Goal: Task Accomplishment & Management: Use online tool/utility

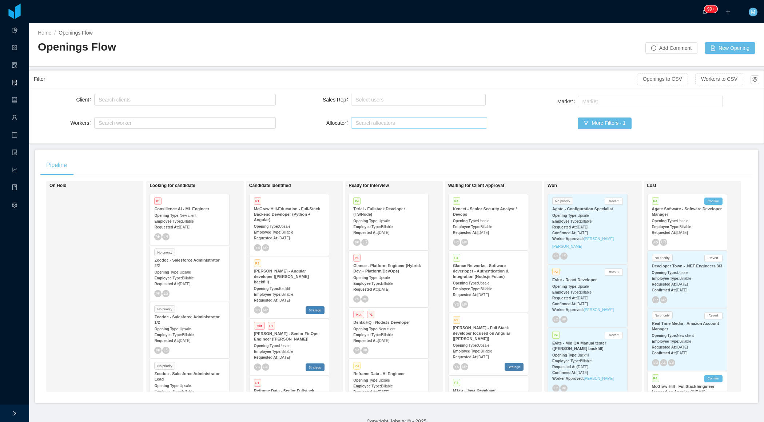
click at [386, 119] on div "Search allocators" at bounding box center [417, 122] width 124 height 7
click at [373, 119] on div "Search allocators" at bounding box center [417, 122] width 124 height 7
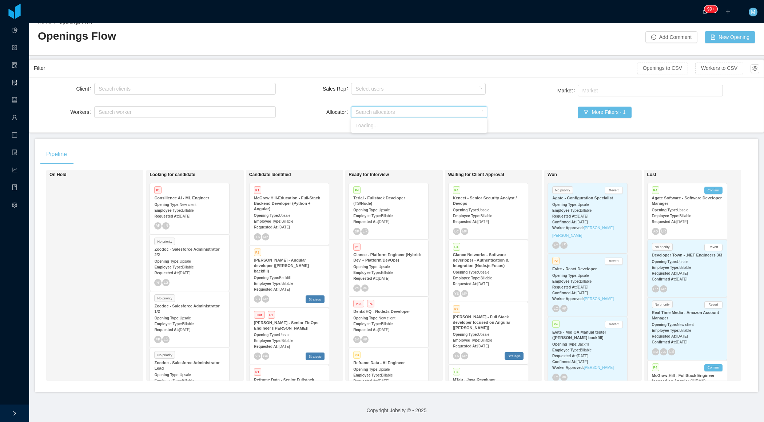
scroll to position [4506, 0]
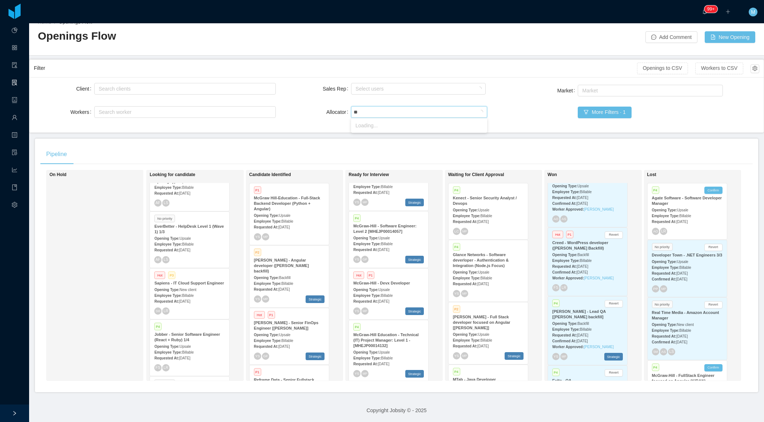
type input "***"
click at [372, 137] on li "Merwin Ponce" at bounding box center [419, 137] width 136 height 12
click at [306, 118] on div "Allocator" at bounding box center [328, 112] width 45 height 15
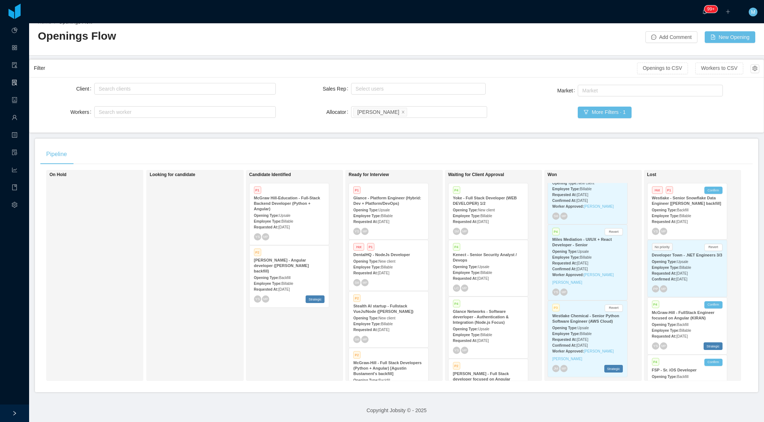
click at [388, 274] on span "Sep 3rd, 2025" at bounding box center [383, 273] width 11 height 4
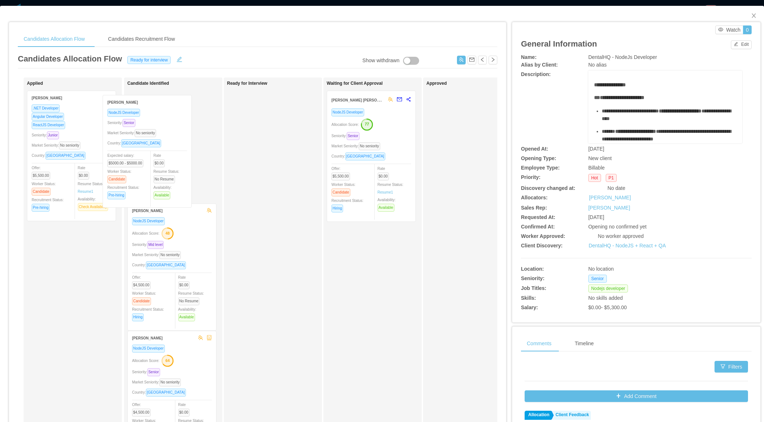
drag, startPoint x: 85, startPoint y: 159, endPoint x: 162, endPoint y: 163, distance: 76.1
click at [162, 164] on div "Applied Thiago Andrade Silva NodeJS Developer Seniority: Senior Market Seniorit…" at bounding box center [257, 262] width 479 height 370
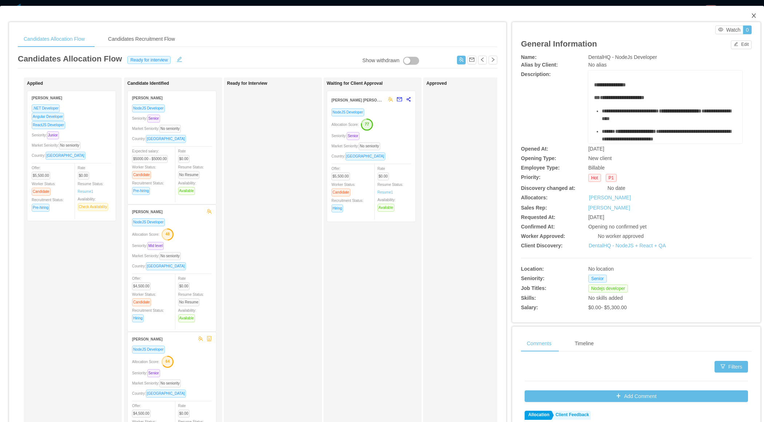
click at [755, 16] on icon "icon: close" at bounding box center [754, 16] width 6 height 6
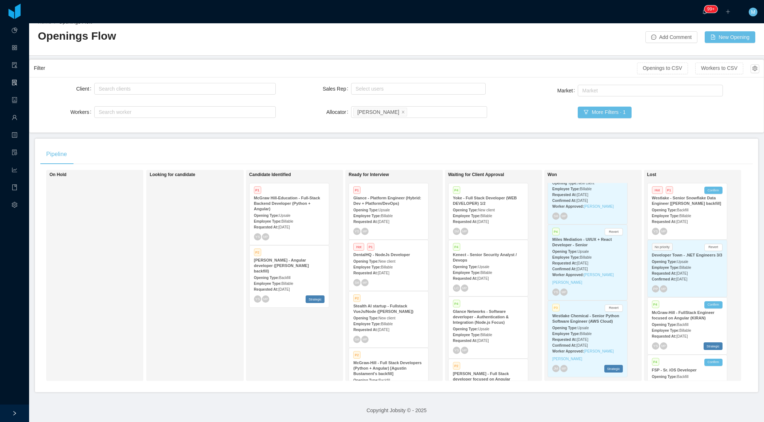
click at [258, 346] on div "Candidate Identified P1 McGraw Hill-Education - Full-Stack Backend Developer (P…" at bounding box center [300, 275] width 102 height 204
click at [489, 328] on span "Upsale" at bounding box center [483, 329] width 11 height 4
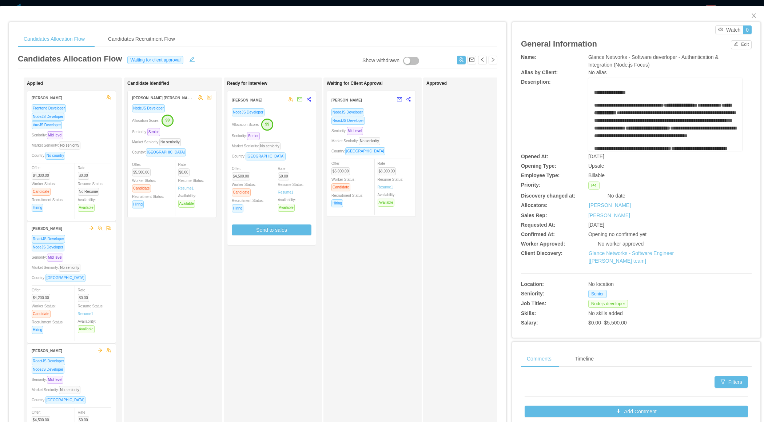
click at [303, 142] on div "Market Seniority: No seniority" at bounding box center [272, 146] width 80 height 8
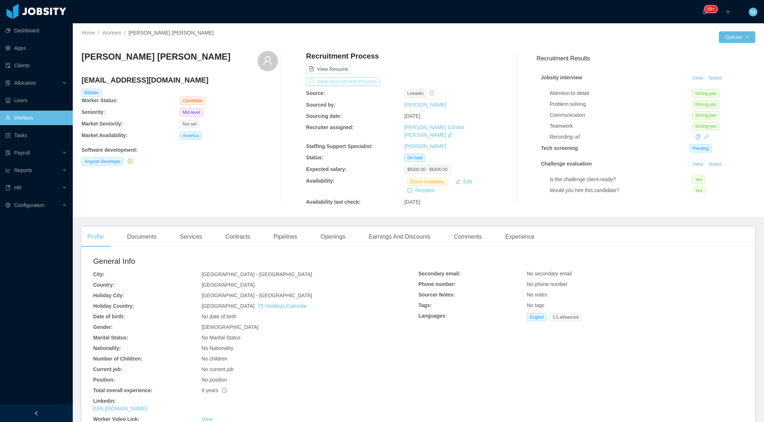
click at [372, 82] on button "View Recruitment Process" at bounding box center [342, 81] width 73 height 9
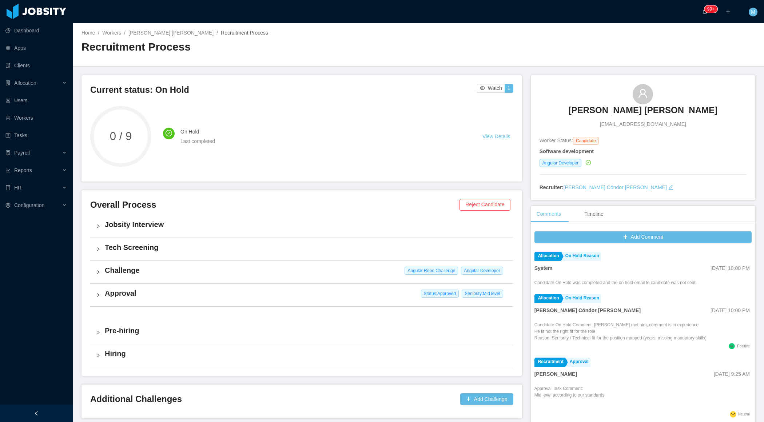
click at [112, 271] on h4 "Challenge" at bounding box center [306, 270] width 403 height 10
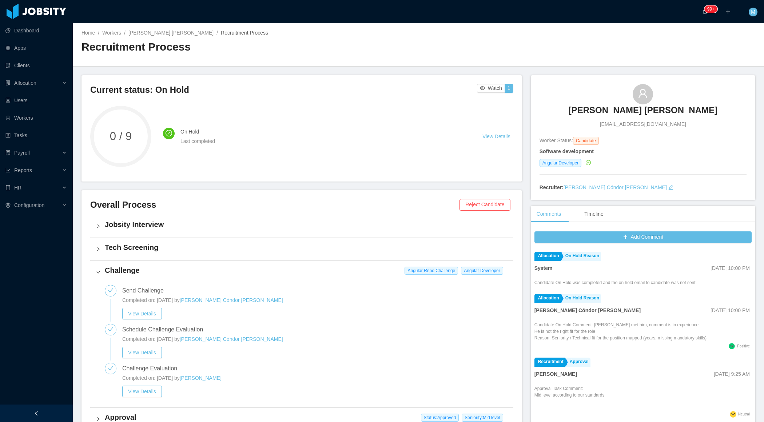
scroll to position [100, 0]
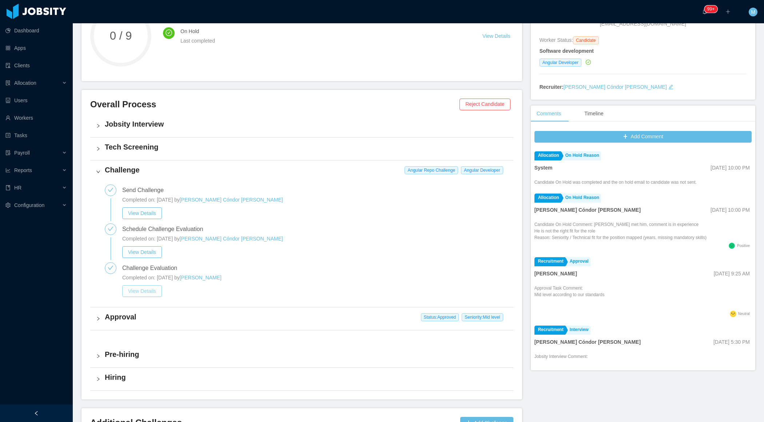
click at [135, 291] on button "View Details" at bounding box center [142, 291] width 40 height 12
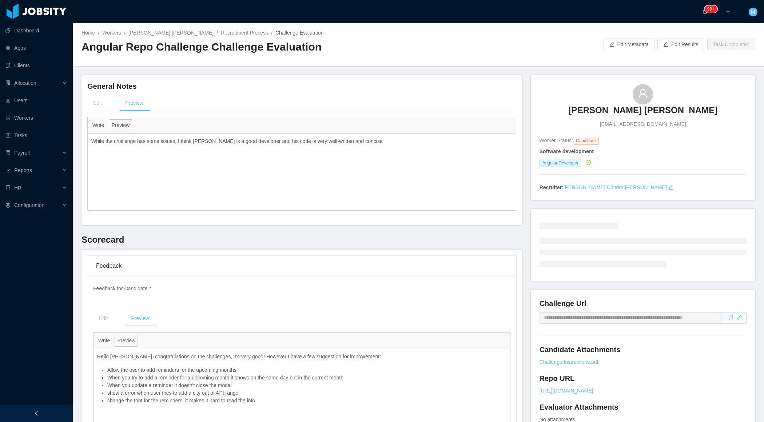
click at [54, 411] on div at bounding box center [36, 412] width 73 height 17
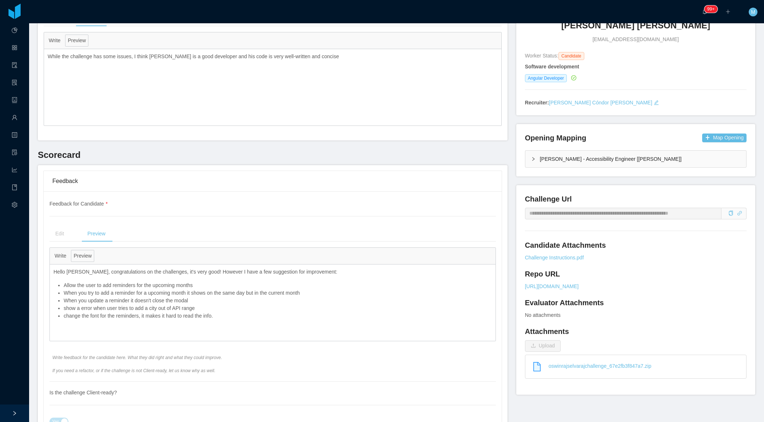
scroll to position [88, 0]
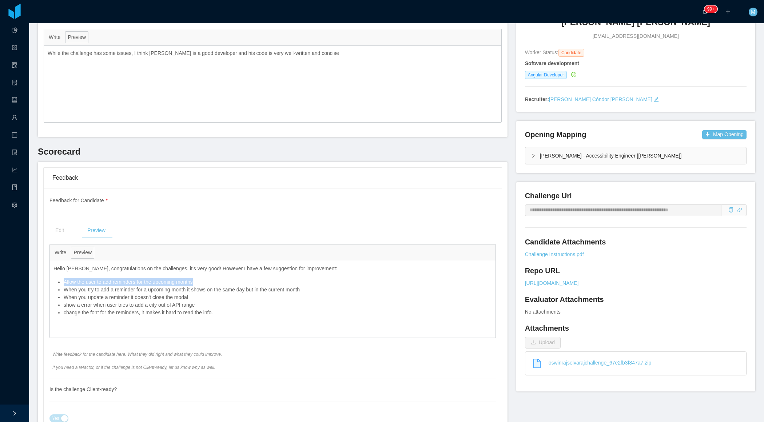
drag, startPoint x: 200, startPoint y: 280, endPoint x: 60, endPoint y: 280, distance: 140.8
click at [64, 281] on li "Allow the user to add reminders for the upcoming months" at bounding box center [278, 282] width 428 height 8
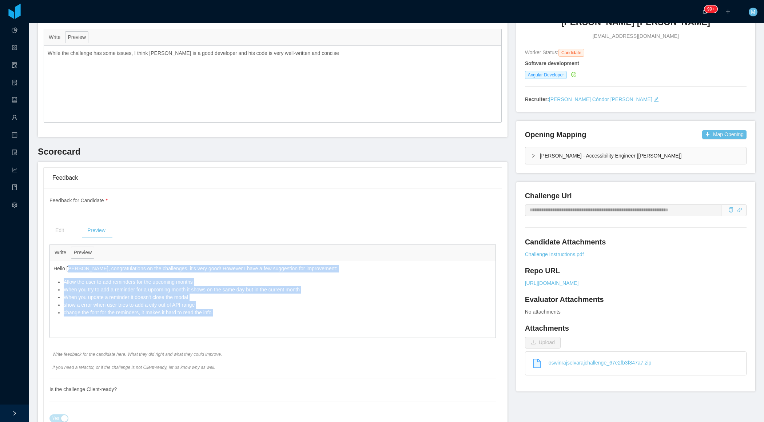
drag, startPoint x: 222, startPoint y: 311, endPoint x: 71, endPoint y: 270, distance: 156.9
click at [71, 270] on div "Hello Oswin, congratulations on the challenges, it's very good! However I have …" at bounding box center [273, 290] width 446 height 59
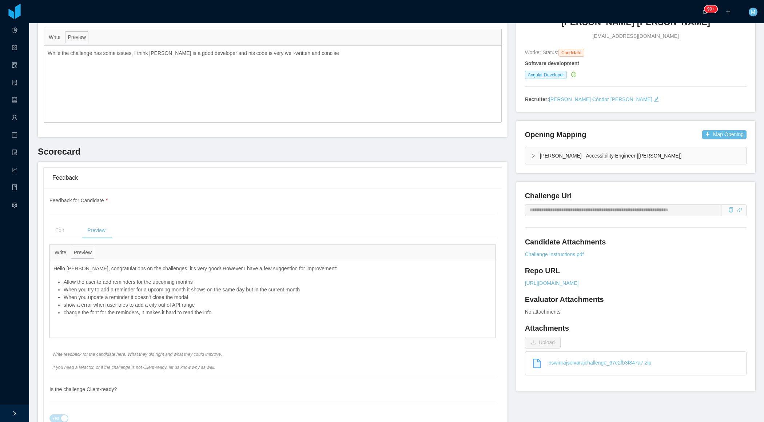
click at [72, 283] on li "Allow the user to add reminders for the upcoming months" at bounding box center [278, 282] width 428 height 8
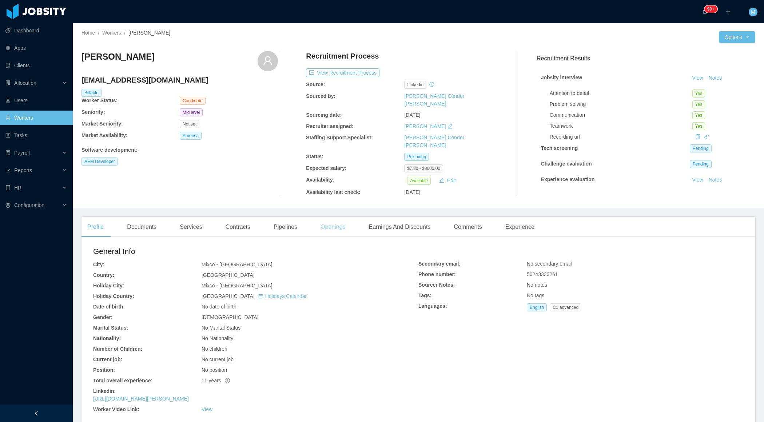
click at [338, 225] on div "Openings" at bounding box center [333, 227] width 37 height 20
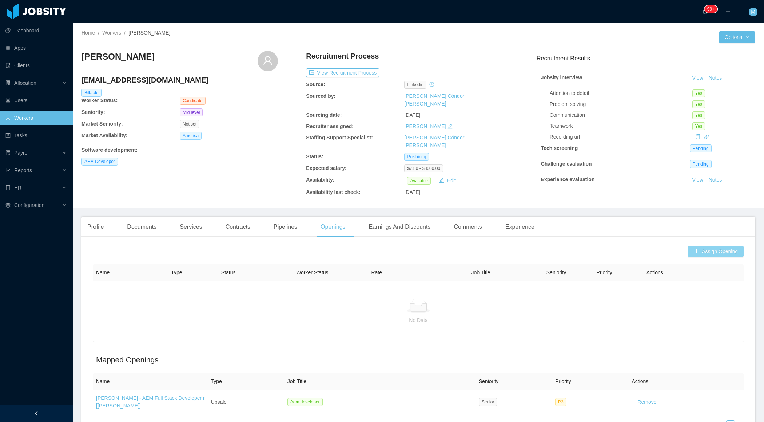
click at [707, 247] on button "Assign Opening" at bounding box center [716, 252] width 56 height 12
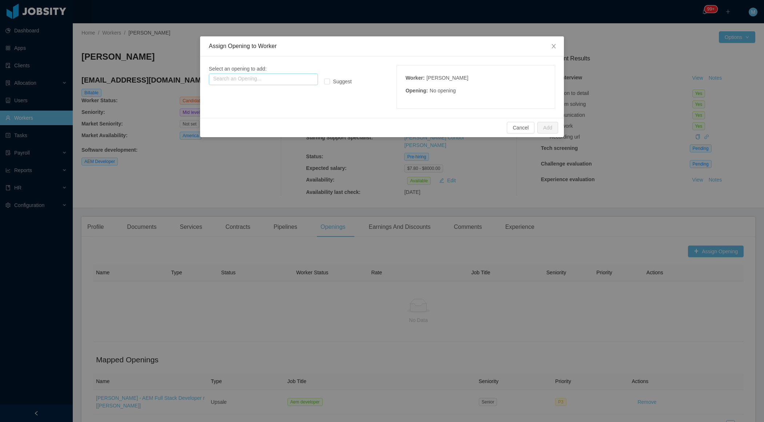
click at [295, 81] on input "text" at bounding box center [263, 79] width 109 height 12
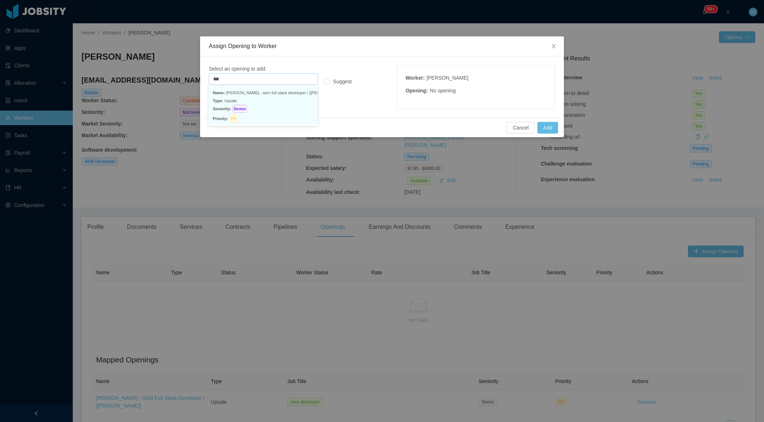
click at [305, 107] on p "Seniority: Senior" at bounding box center [263, 109] width 100 height 8
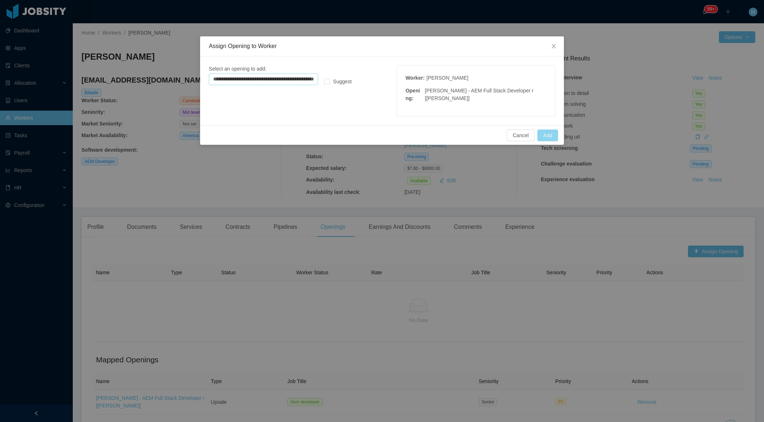
type input "**********"
click at [545, 135] on button "Add" at bounding box center [547, 135] width 21 height 12
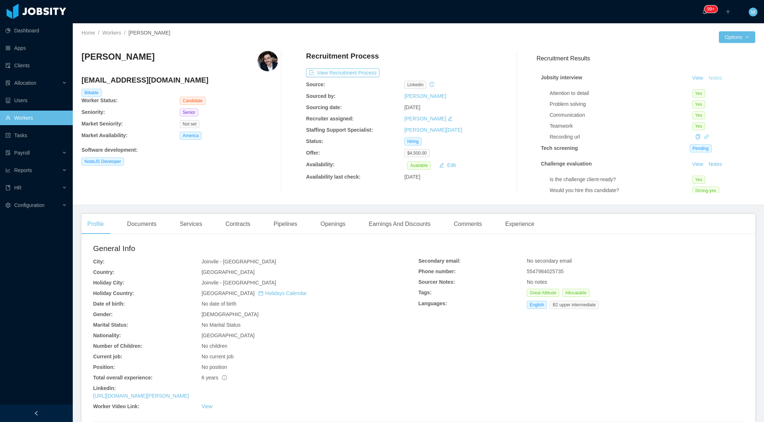
click at [719, 74] on button "Notes" at bounding box center [715, 78] width 19 height 9
